Goal: Task Accomplishment & Management: Manage account settings

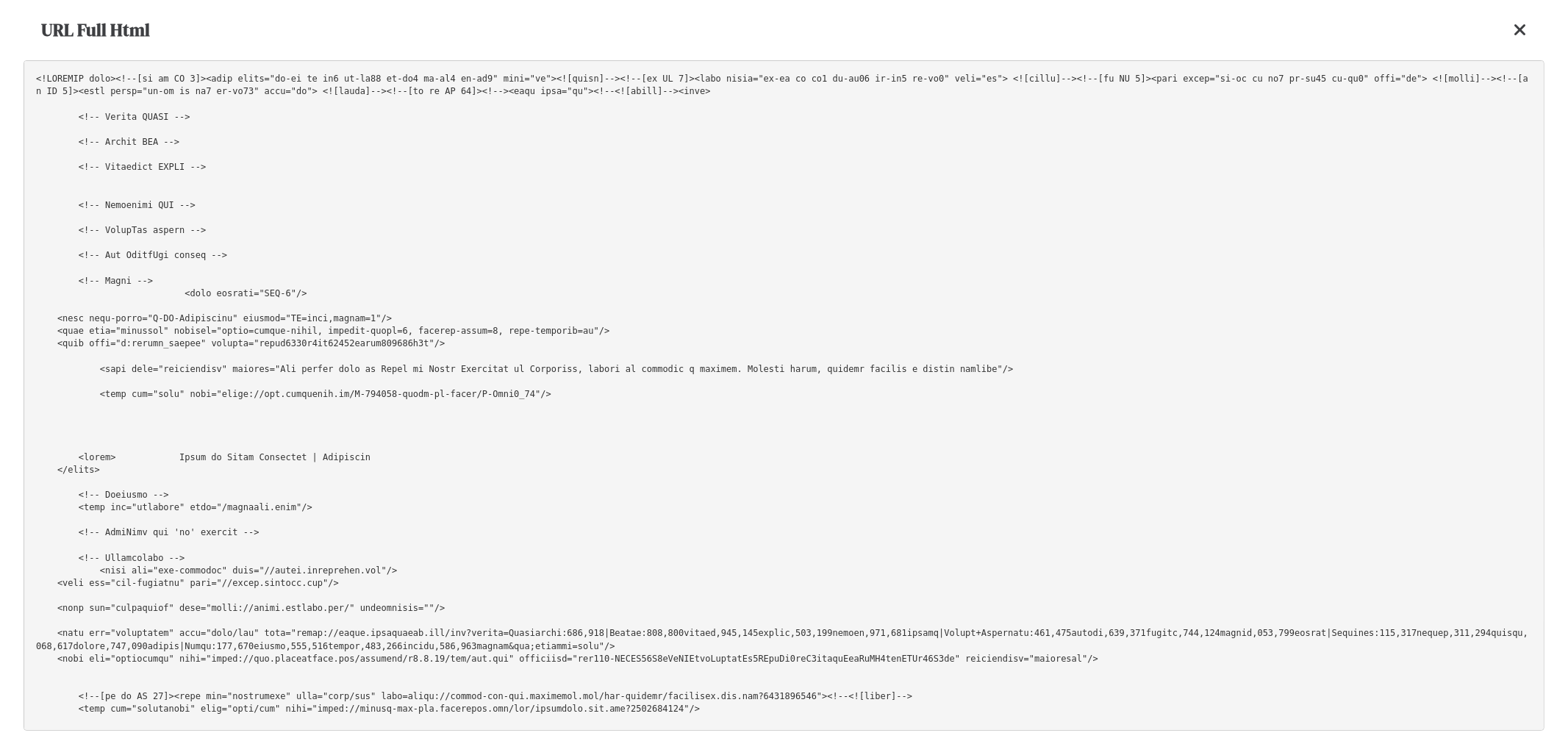
scroll to position [993, 0]
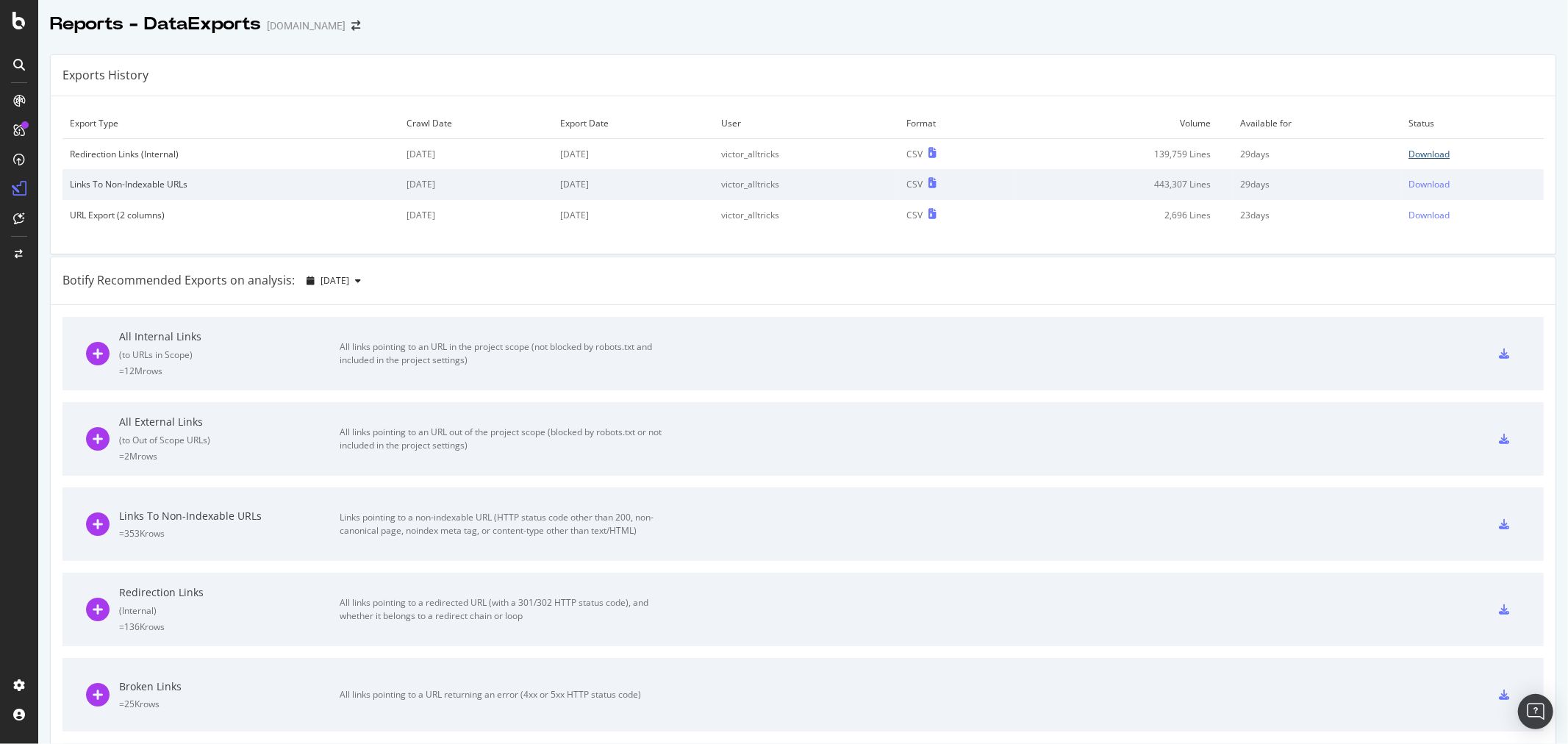
click at [1408, 157] on div "Download" at bounding box center [1429, 154] width 41 height 12
click at [351, 27] on icon "arrow-right-arrow-left" at bounding box center [356, 26] width 9 height 10
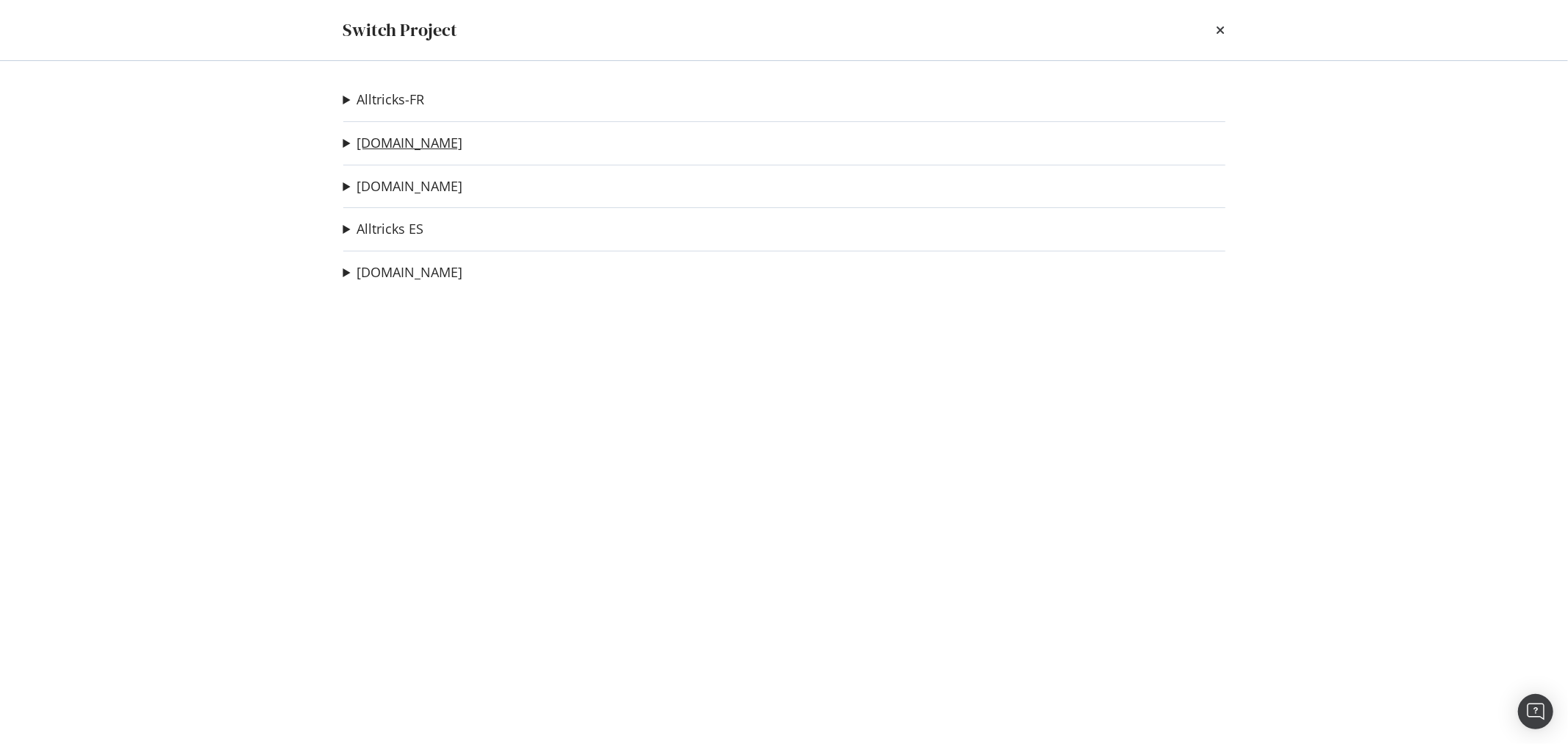
click at [395, 140] on link "[DOMAIN_NAME]" at bounding box center [410, 143] width 106 height 15
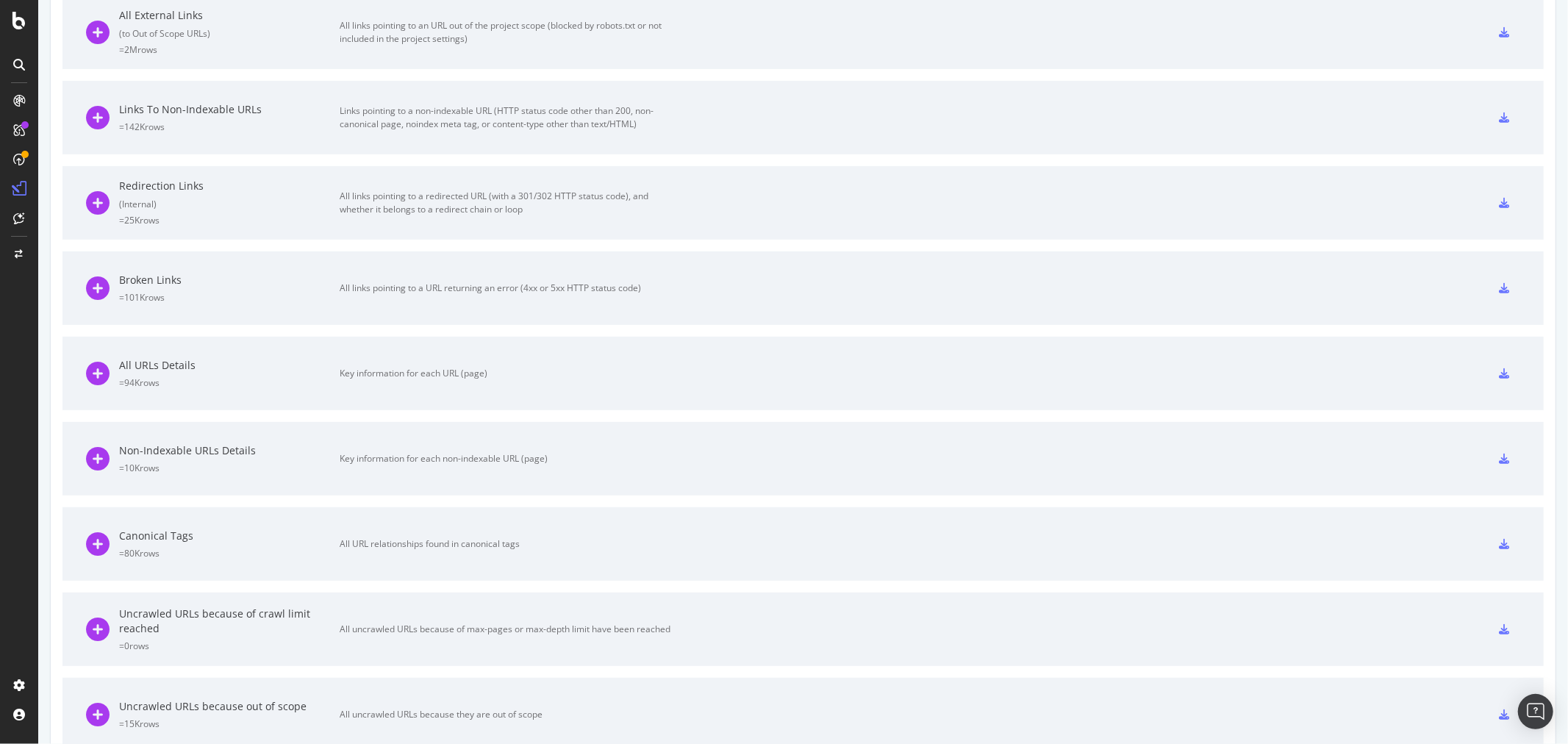
scroll to position [408, 0]
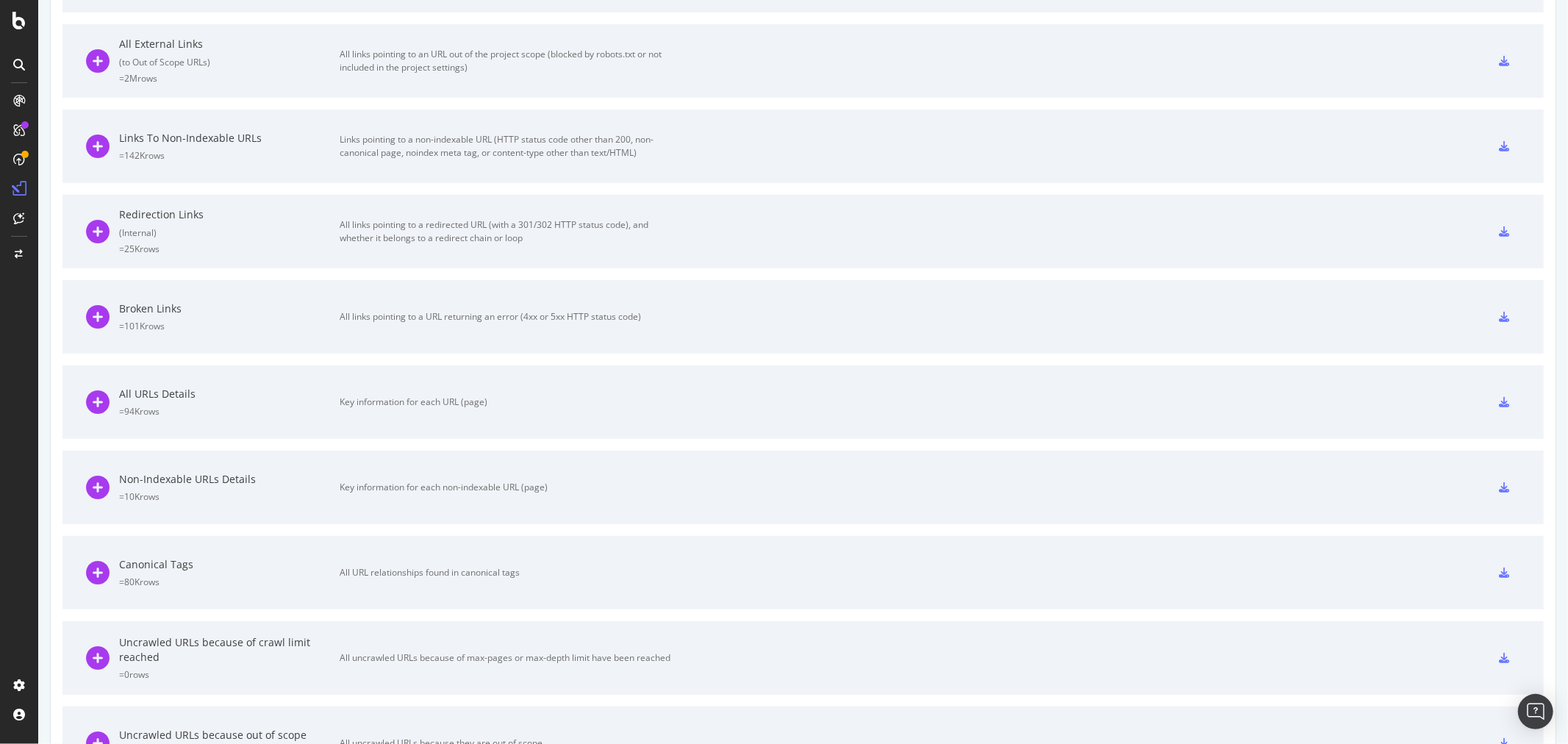
click at [1499, 231] on icon at bounding box center [1504, 232] width 10 height 10
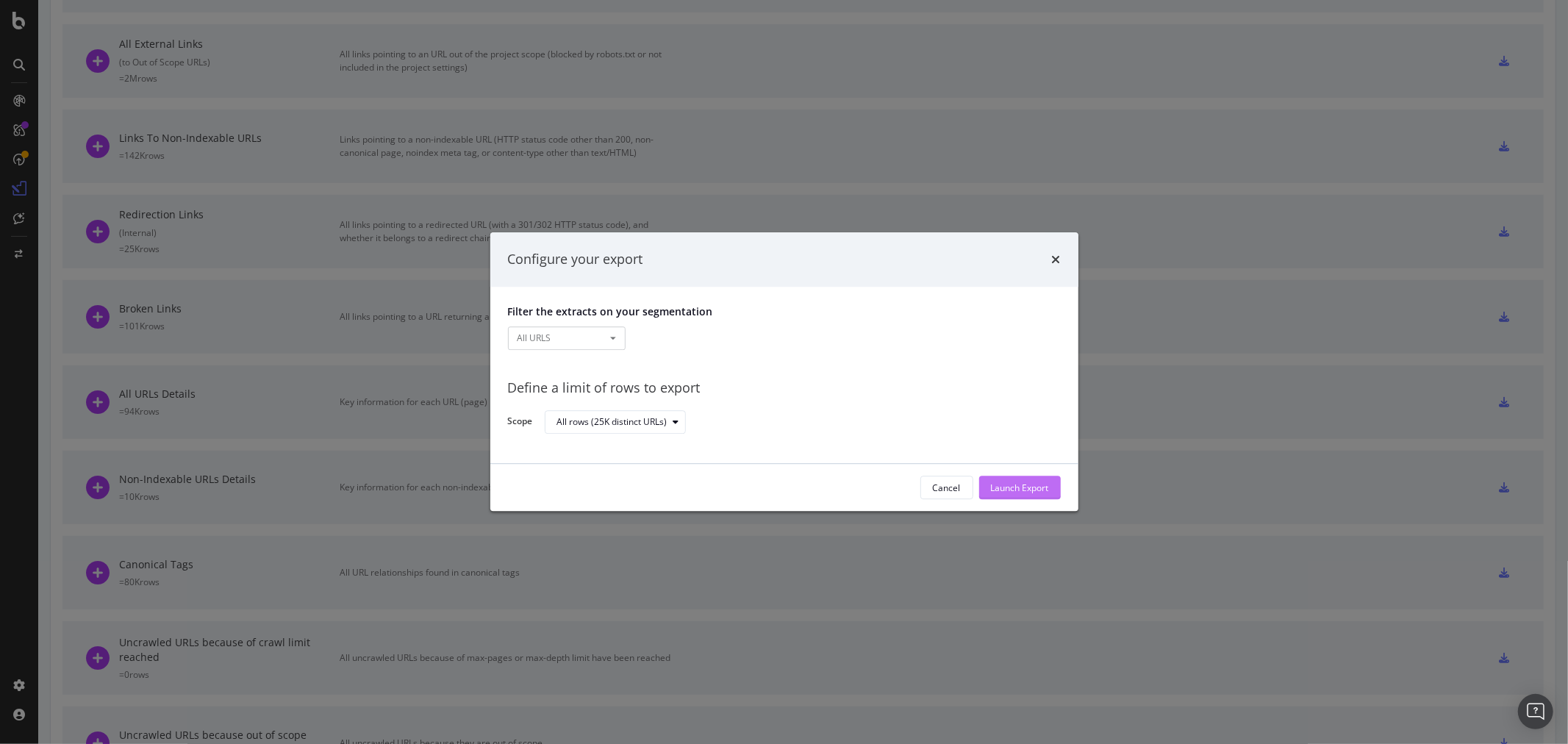
click at [1011, 490] on div "Launch Export" at bounding box center [1020, 487] width 58 height 12
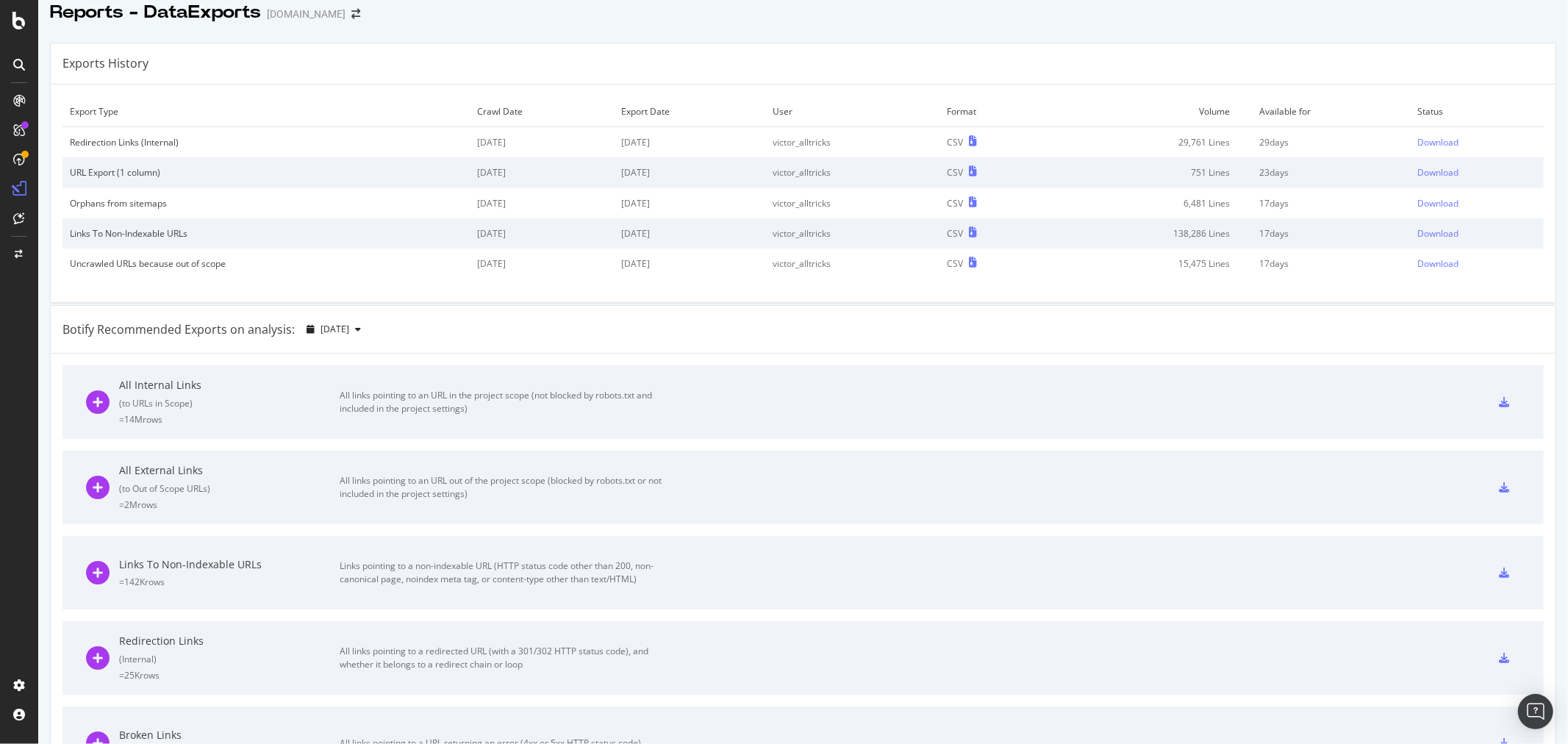
scroll to position [0, 0]
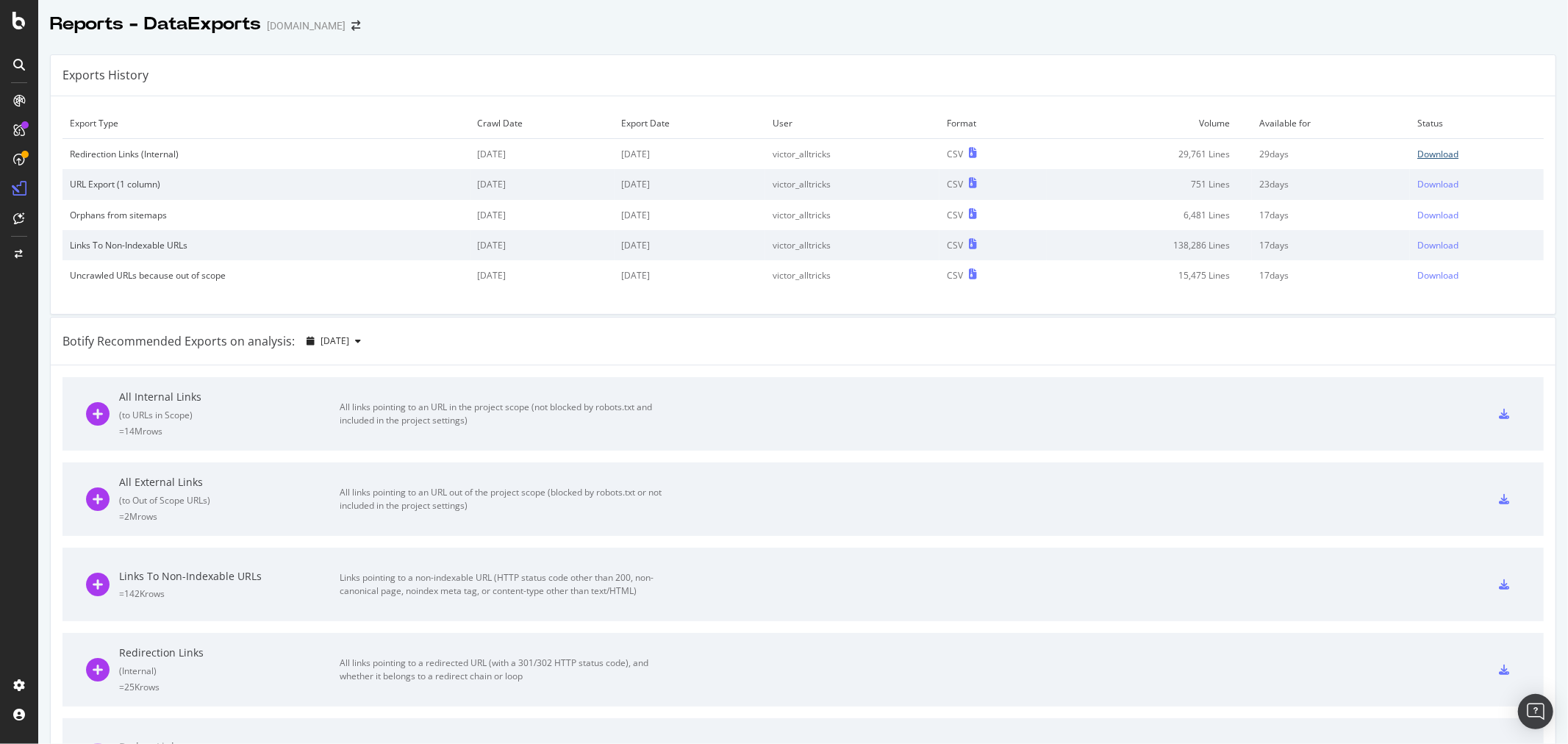
click at [1419, 153] on div "Download" at bounding box center [1438, 154] width 41 height 12
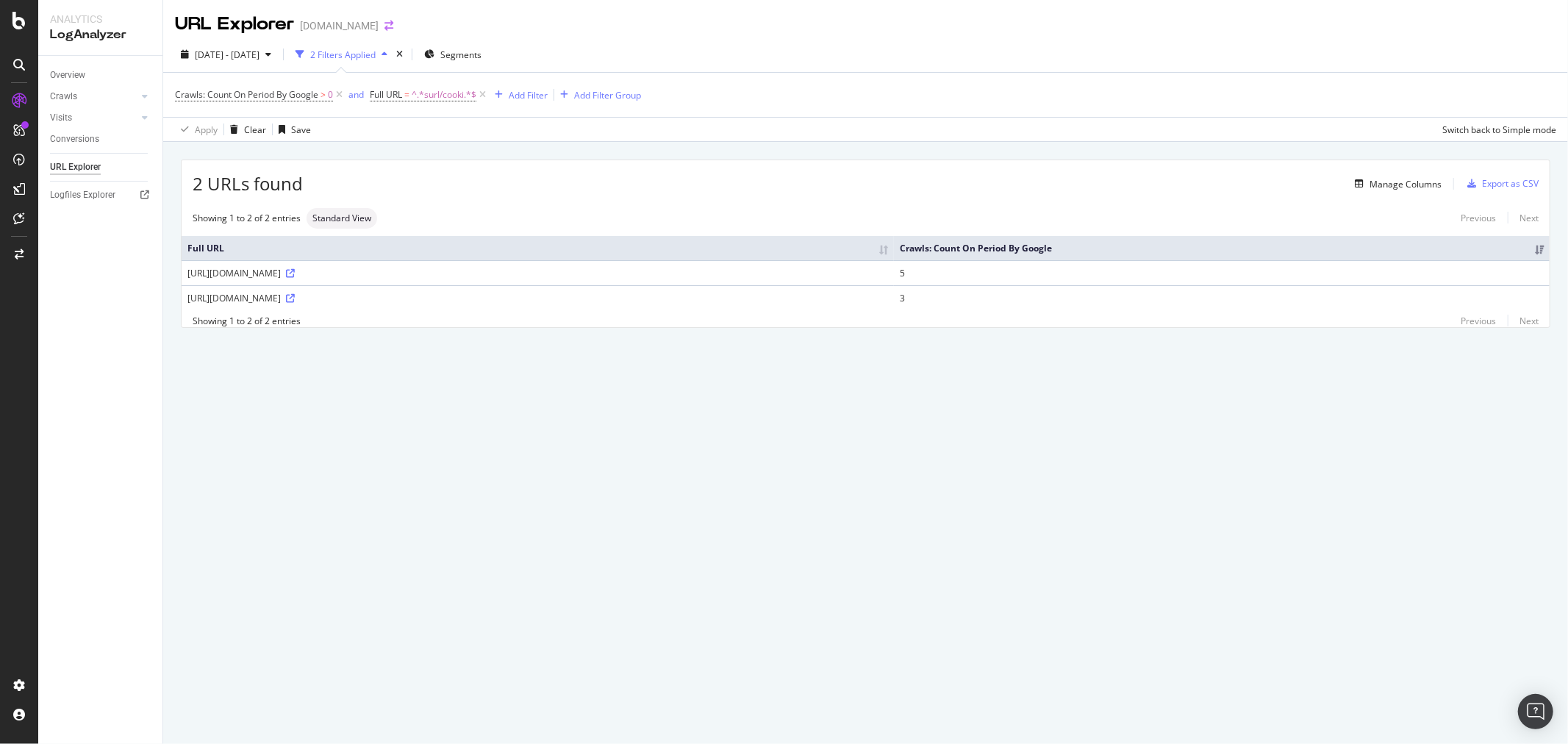
click at [384, 26] on icon "arrow-right-arrow-left" at bounding box center [389, 26] width 9 height 10
